Goal: Task Accomplishment & Management: Use online tool/utility

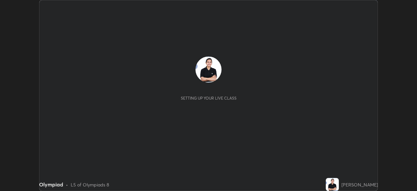
scroll to position [191, 417]
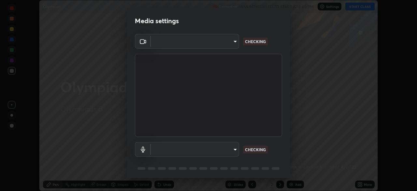
type input "5402053dac797fbd6203b9055fefd71c8703e877445e1219393e3e645ba4b0f2"
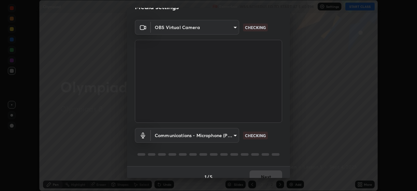
scroll to position [23, 0]
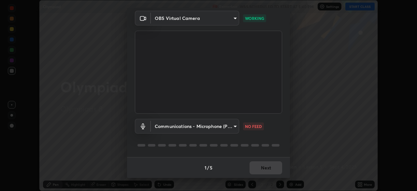
click at [191, 122] on body "Erase all Olympiad Recording WAS SCHEDULED TO START AT 5:40 PM Settings START C…" at bounding box center [208, 95] width 417 height 191
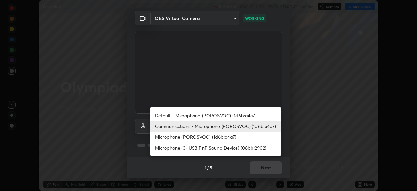
click at [199, 115] on li "Default - Microphone (POROSVOC) (1d6b:a4a7)" at bounding box center [216, 115] width 132 height 11
type input "default"
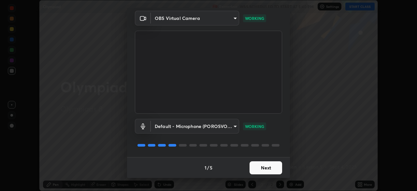
click at [214, 142] on div at bounding box center [208, 145] width 147 height 8
click at [262, 167] on button "Next" at bounding box center [265, 167] width 33 height 13
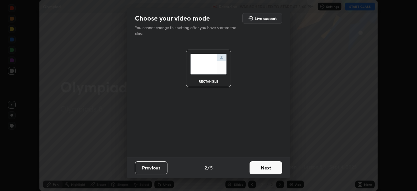
click at [264, 167] on button "Next" at bounding box center [265, 167] width 33 height 13
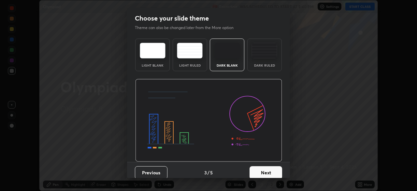
click at [262, 171] on button "Next" at bounding box center [265, 172] width 33 height 13
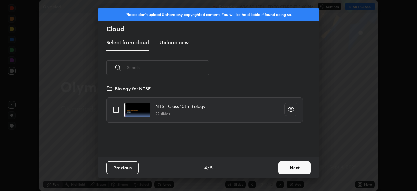
scroll to position [2, 4]
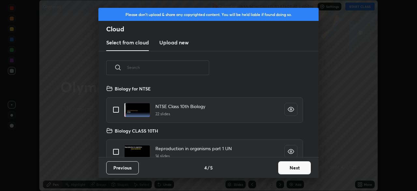
click at [281, 165] on button "Next" at bounding box center [294, 167] width 33 height 13
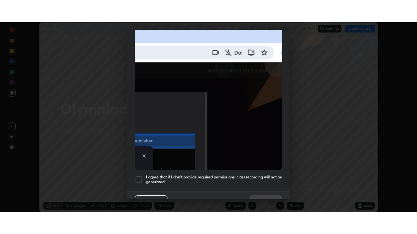
scroll to position [156, 0]
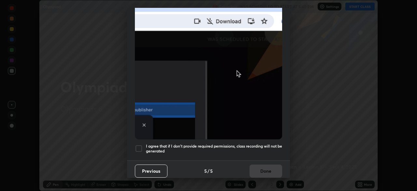
click at [166, 149] on h5 "I agree that if I don't provide required permissions, class recording will not …" at bounding box center [214, 148] width 136 height 10
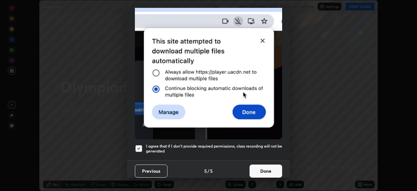
click at [250, 165] on button "Done" at bounding box center [265, 170] width 33 height 13
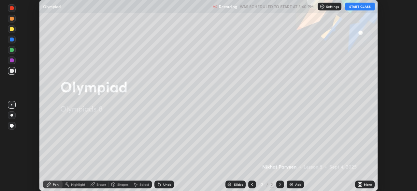
click at [354, 8] on button "START CLASS" at bounding box center [359, 7] width 29 height 8
click at [364, 187] on div "More" at bounding box center [365, 184] width 20 height 8
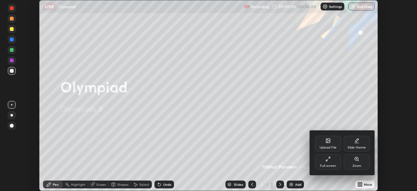
click at [331, 164] on div "Full screen" at bounding box center [328, 165] width 16 height 3
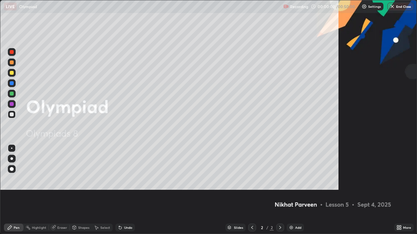
scroll to position [234, 417]
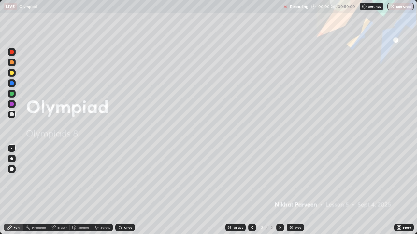
click at [295, 190] on div "Add" at bounding box center [295, 228] width 17 height 8
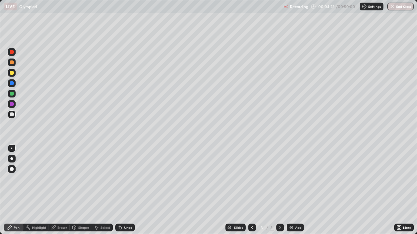
click at [12, 56] on div at bounding box center [12, 52] width 8 height 8
click at [12, 114] on div at bounding box center [12, 115] width 4 height 4
